Goal: Download file/media

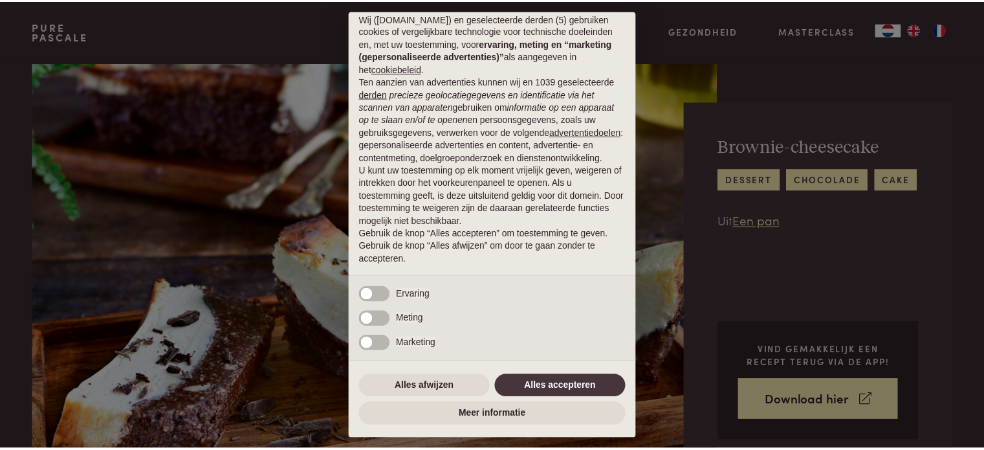
scroll to position [44, 0]
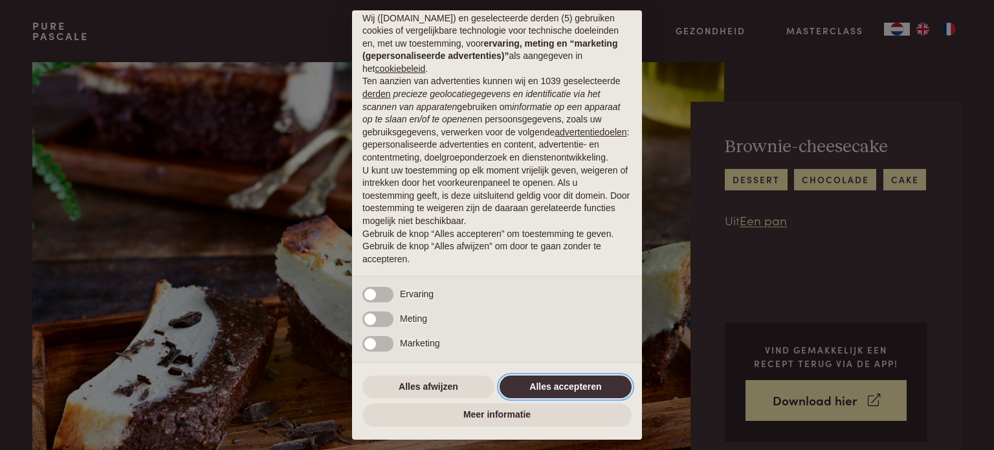
click at [528, 386] on button "Alles accepteren" at bounding box center [566, 386] width 132 height 23
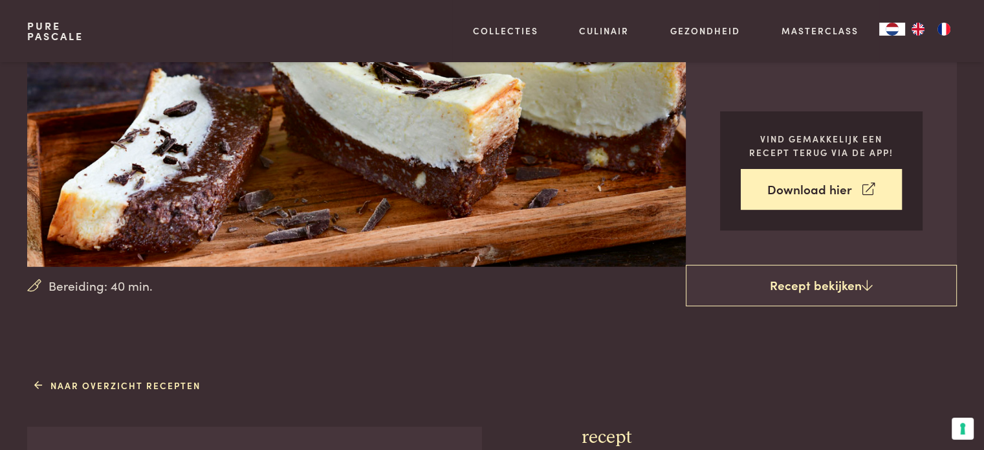
scroll to position [173, 0]
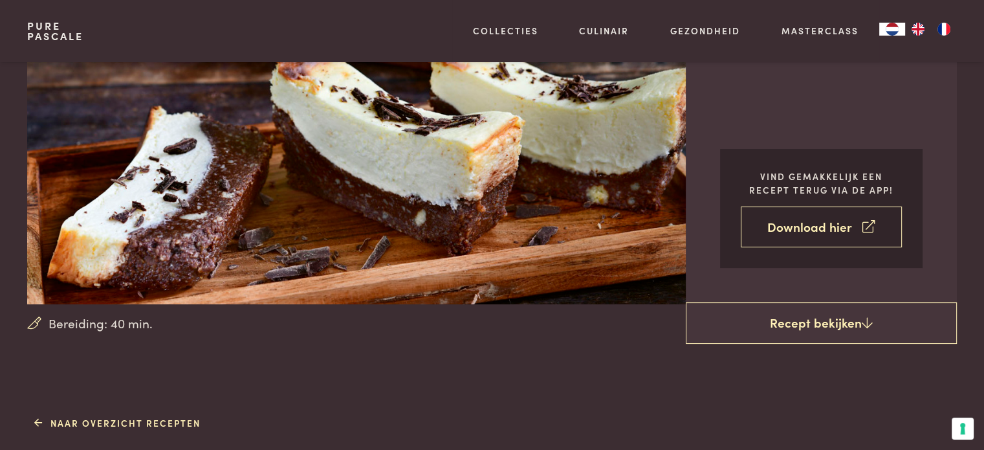
click at [816, 225] on link "Download hier" at bounding box center [821, 226] width 161 height 41
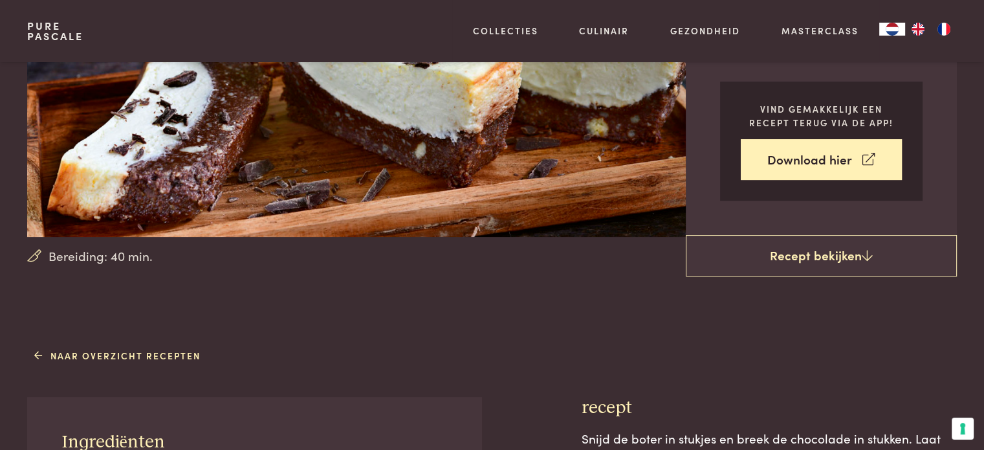
scroll to position [246, 0]
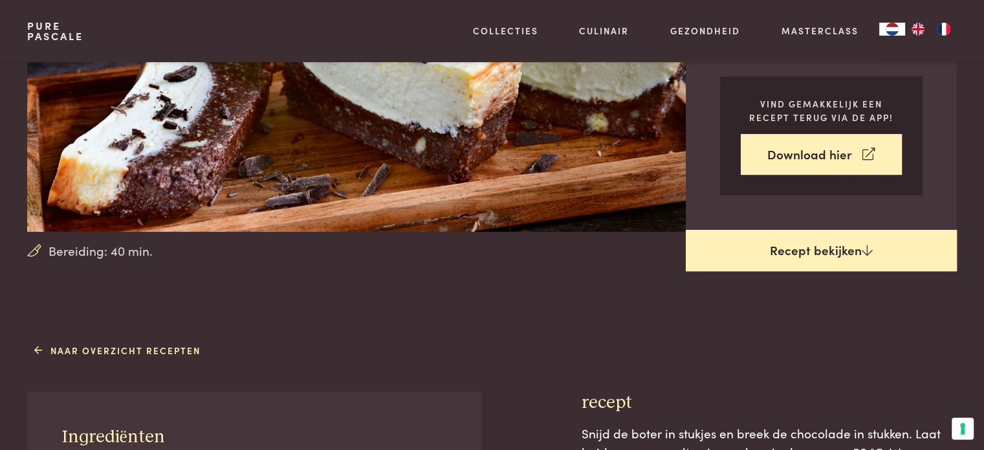
click at [784, 241] on link "Recept bekijken" at bounding box center [821, 250] width 271 height 41
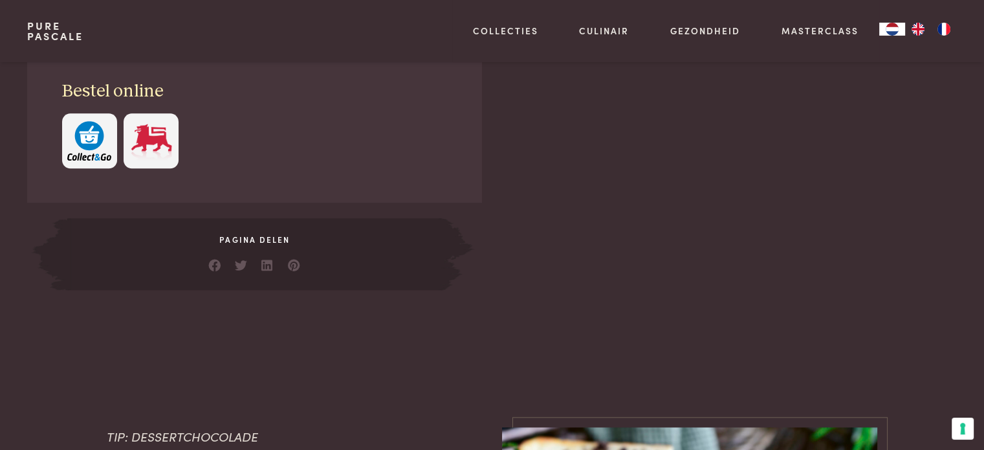
scroll to position [978, 0]
click at [294, 265] on link at bounding box center [294, 261] width 13 height 13
